Goal: Task Accomplishment & Management: Manage account settings

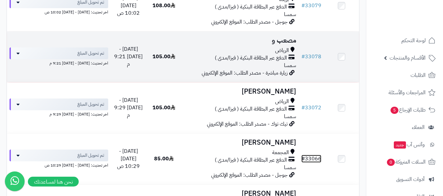
scroll to position [217, 0]
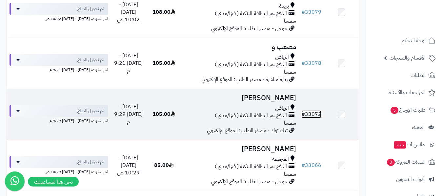
drag, startPoint x: 308, startPoint y: 120, endPoint x: 311, endPoint y: 89, distance: 31.3
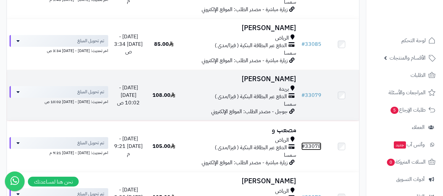
scroll to position [118, 0]
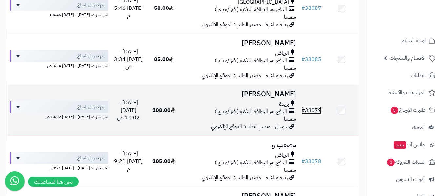
drag, startPoint x: 313, startPoint y: 114, endPoint x: 312, endPoint y: 96, distance: 18.8
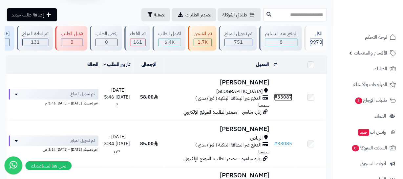
scroll to position [20, 0]
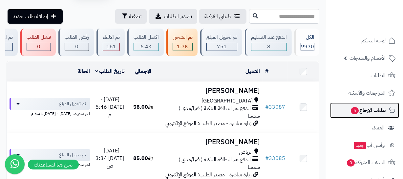
click at [348, 109] on link "طلبات الإرجاع 5" at bounding box center [364, 110] width 69 height 16
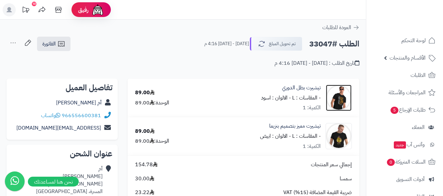
click at [328, 97] on img at bounding box center [339, 98] width 26 height 26
drag, startPoint x: 101, startPoint y: 115, endPoint x: 64, endPoint y: 114, distance: 37.4
click at [64, 114] on div "966556600381 واتساب" at bounding box center [62, 115] width 101 height 13
copy link "966556600381"
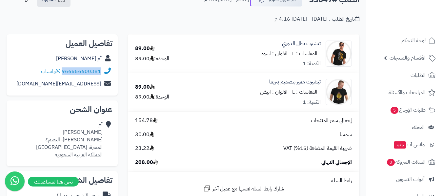
scroll to position [33, 0]
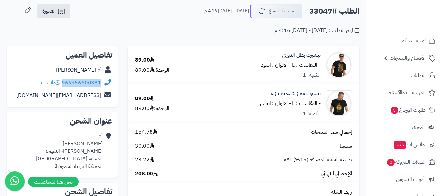
copy link "966556600381"
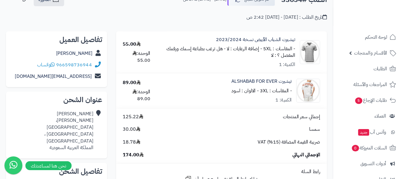
scroll to position [33, 0]
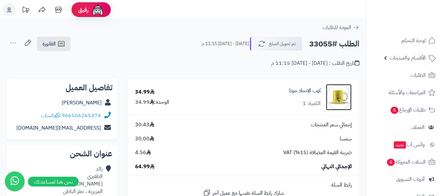
click at [338, 99] on img at bounding box center [339, 97] width 26 height 26
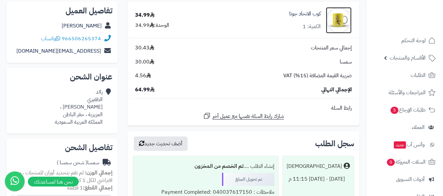
scroll to position [66, 0]
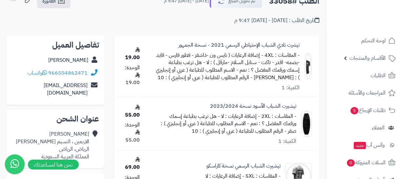
scroll to position [33, 0]
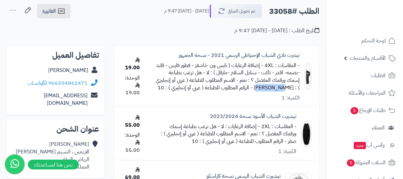
drag, startPoint x: 267, startPoint y: 87, endPoint x: 292, endPoint y: 89, distance: 26.0
click at [292, 89] on small "- الاسم المطلوب للطباعة ( عربي أو إنجليزي ) : [PERSON_NAME]" at bounding box center [228, 83] width 144 height 15
copy small "[PERSON_NAME]"
drag, startPoint x: 297, startPoint y: 142, endPoint x: 287, endPoint y: 143, distance: 10.2
click at [287, 102] on div "تيشيرت الشباب الأسود نسخة 2023/2024 - المقاسات : 2XL - إضافة الرعايات : لا - هل…" at bounding box center [233, 76] width 167 height 50
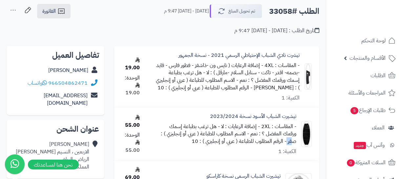
copy div "صقر"
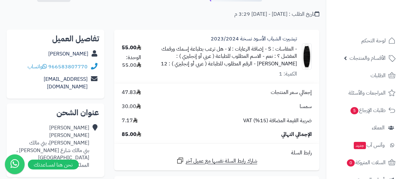
scroll to position [59, 0]
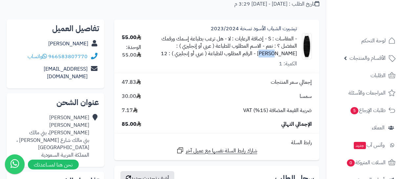
drag, startPoint x: 175, startPoint y: 46, endPoint x: 164, endPoint y: 46, distance: 11.5
click at [176, 46] on small "- الاسم المطلوب للطباعة ( عربي أو إنجليزي ) : أسامة" at bounding box center [236, 49] width 121 height 15
copy small "أسامة"
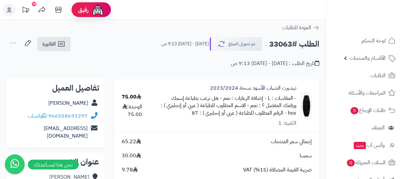
drag, startPoint x: 294, startPoint y: 114, endPoint x: 288, endPoint y: 115, distance: 6.4
click at [288, 115] on div "تيشيرت الشباب الأسود نسخة 2023/2024 - المقاسات : L - إضافة الرعايات : نعم - هل …" at bounding box center [234, 105] width 164 height 43
copy small "hos"
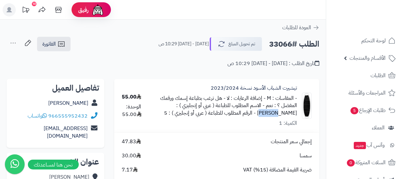
drag, startPoint x: 296, startPoint y: 114, endPoint x: 275, endPoint y: 115, distance: 21.0
click at [275, 115] on div "تيشيرت الشباب الأسود نسخة 2023/2024 - المقاسات : M - إضافة الرعايات : لا - هل ت…" at bounding box center [233, 105] width 165 height 43
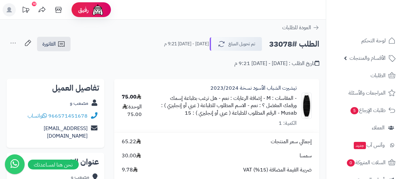
drag, startPoint x: 280, startPoint y: 113, endPoint x: 295, endPoint y: 114, distance: 14.5
click at [295, 114] on div "- المقاسات : M - إضافة الرعايات : نعم - هل ترغب بطباعة إسمك ورقمك المفضل ؟ : نع…" at bounding box center [227, 105] width 140 height 23
copy small "Musab"
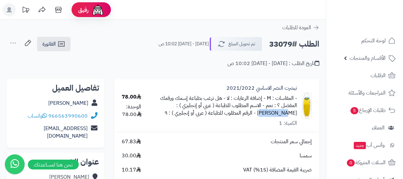
drag, startPoint x: 155, startPoint y: 104, endPoint x: 176, endPoint y: 108, distance: 21.7
click at [176, 108] on div "تيشرت النصر الاساسي 2021/2022 - المقاسات : M - إضافة الرعايات : لا - هل ترغب بط…" at bounding box center [233, 105] width 165 height 43
copy small "عبدالرزاق"
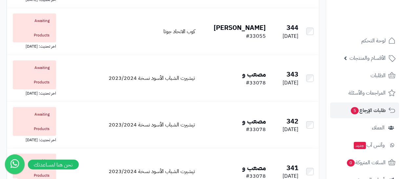
scroll to position [149, 0]
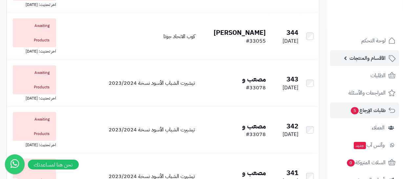
click at [372, 58] on span "الأقسام والمنتجات" at bounding box center [367, 57] width 36 height 9
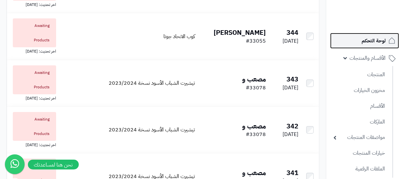
click at [372, 41] on span "لوحة التحكم" at bounding box center [373, 40] width 24 height 9
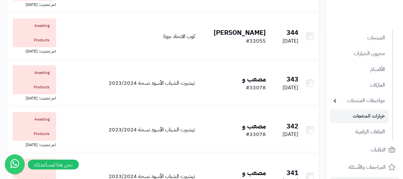
scroll to position [30, 0]
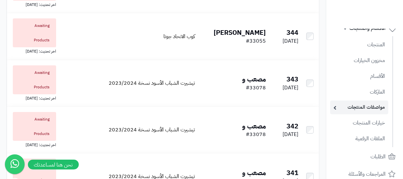
click at [336, 106] on link "مواصفات المنتجات" at bounding box center [359, 106] width 58 height 13
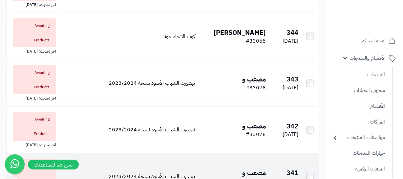
scroll to position [119, 0]
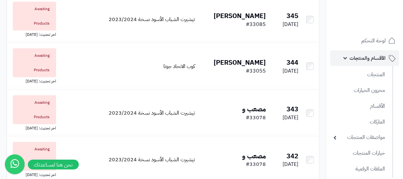
click at [346, 57] on link "الأقسام والمنتجات" at bounding box center [364, 58] width 69 height 16
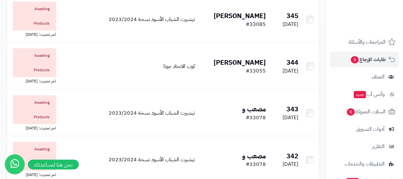
scroll to position [0, 0]
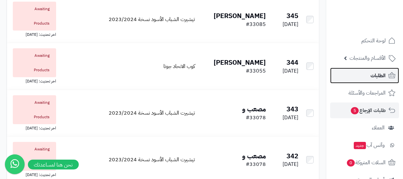
click at [373, 79] on span "الطلبات" at bounding box center [377, 75] width 15 height 9
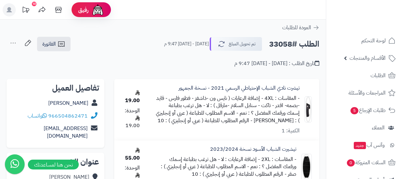
scroll to position [33, 0]
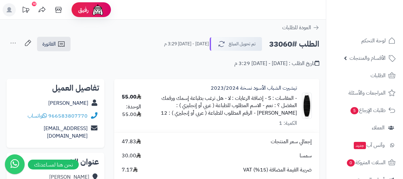
scroll to position [59, 0]
